Goal: Task Accomplishment & Management: Complete application form

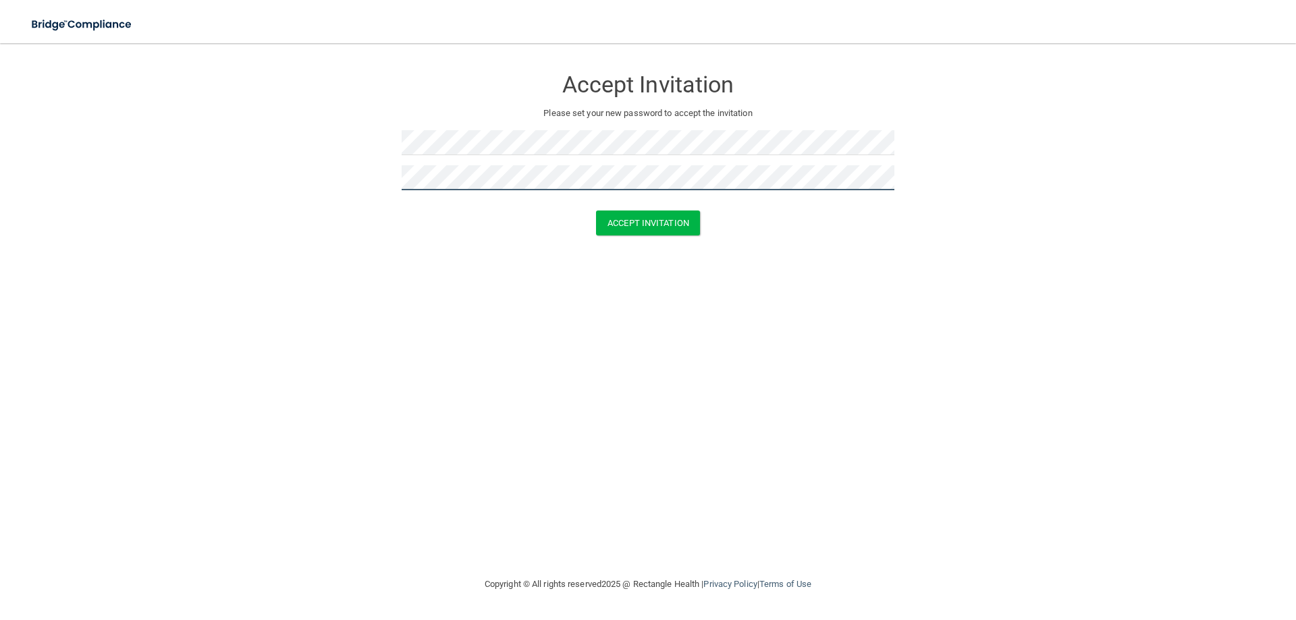
click at [596, 211] on button "Accept Invitation" at bounding box center [648, 223] width 104 height 25
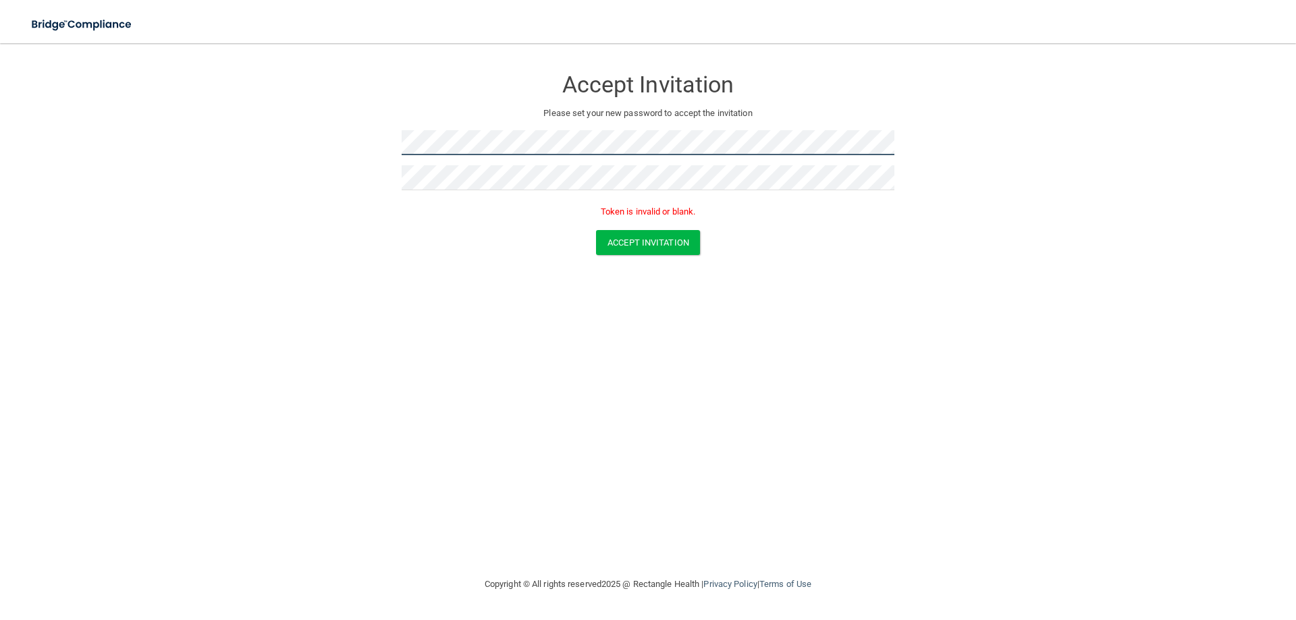
click at [341, 150] on form "Accept Invitation Please set your new password to accept the invitation Token i…" at bounding box center [648, 164] width 1242 height 215
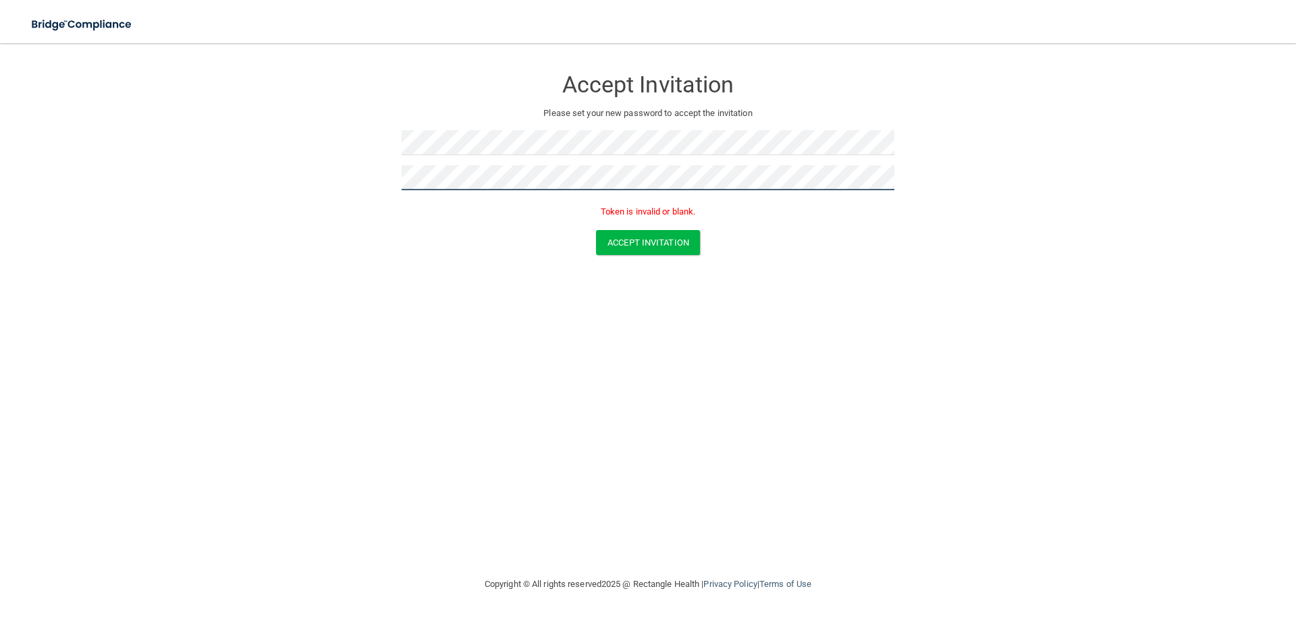
click at [596, 230] on button "Accept Invitation" at bounding box center [648, 242] width 104 height 25
click at [650, 248] on button "Accept Invitation" at bounding box center [648, 242] width 104 height 25
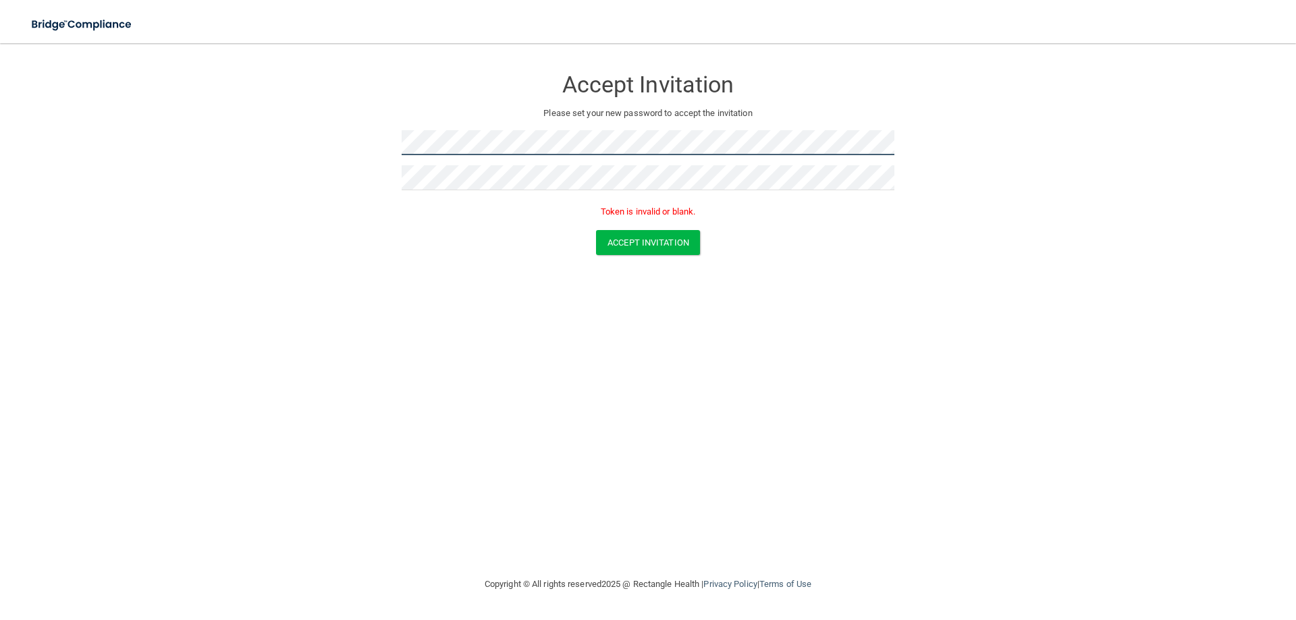
click at [228, 146] on form "Accept Invitation Please set your new password to accept the invitation Token i…" at bounding box center [648, 164] width 1242 height 215
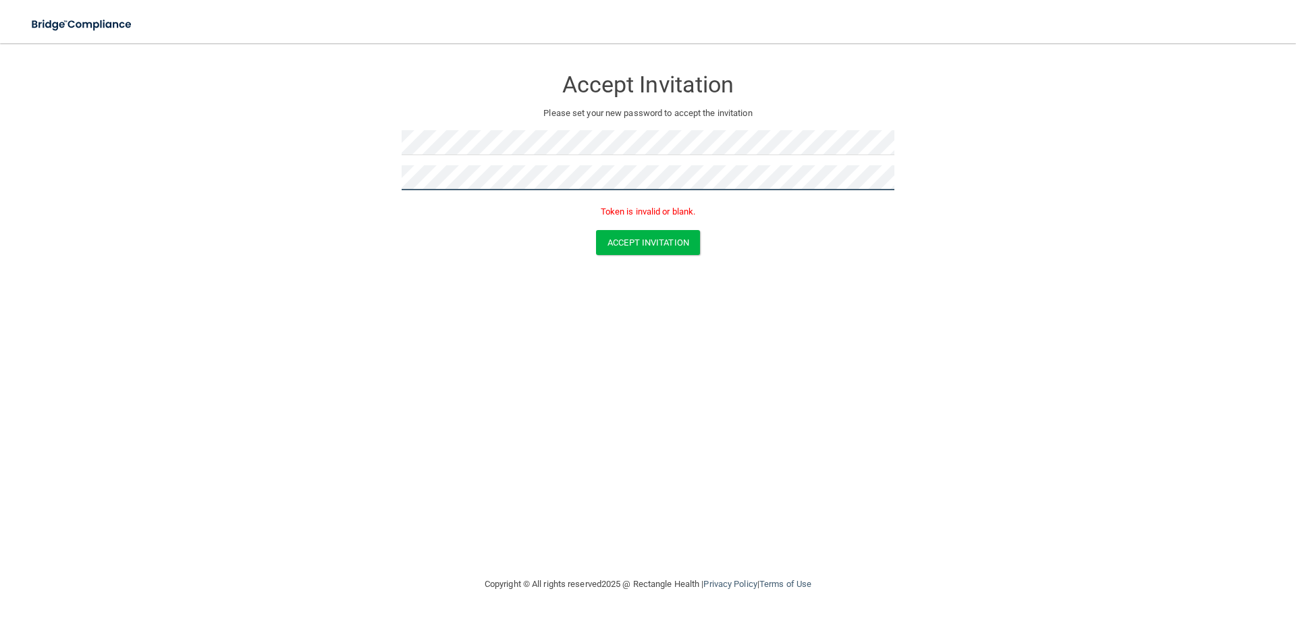
click at [337, 185] on form "Accept Invitation Please set your new password to accept the invitation Token i…" at bounding box center [648, 164] width 1242 height 215
click at [596, 230] on button "Accept Invitation" at bounding box center [648, 242] width 104 height 25
click at [596, 211] on button "Accept Invitation" at bounding box center [648, 223] width 104 height 25
